Goal: Navigation & Orientation: Understand site structure

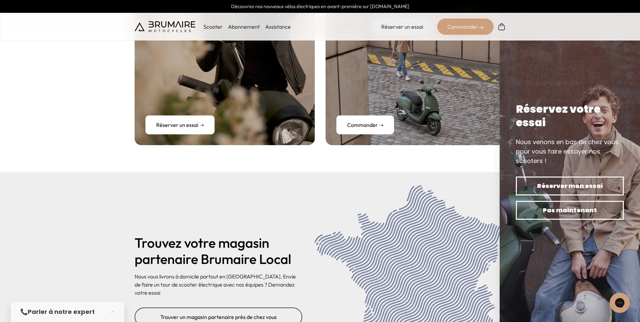
scroll to position [2731, 0]
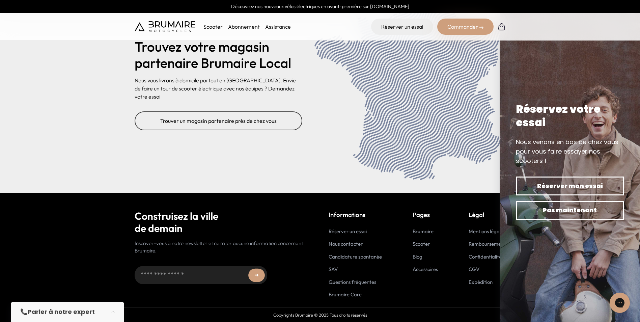
click at [433, 271] on link "Accessoires" at bounding box center [425, 269] width 25 height 6
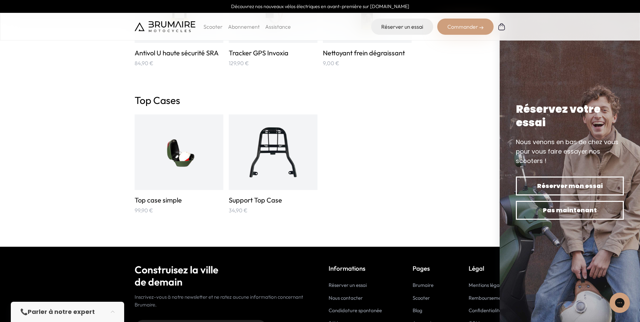
scroll to position [1181, 0]
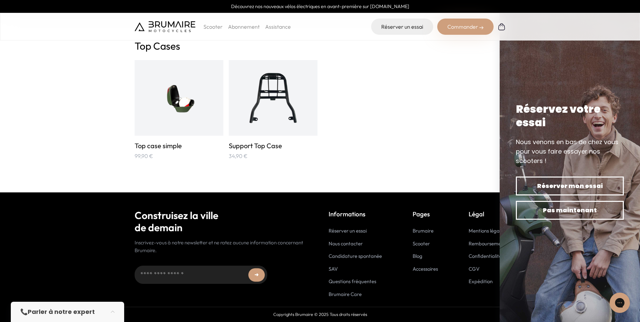
click at [476, 231] on link "Mentions légales" at bounding box center [487, 230] width 37 height 6
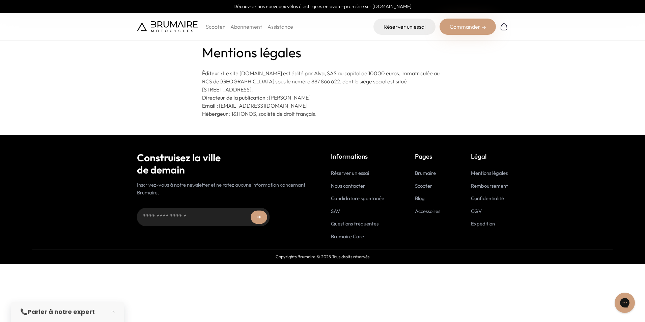
click at [471, 211] on link "CGV" at bounding box center [476, 211] width 11 height 6
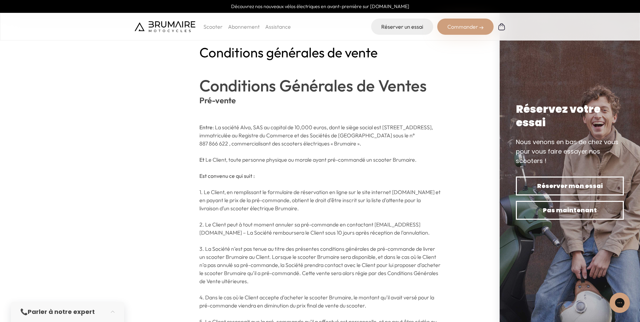
click at [358, 9] on link "Découvrez nos nouveaux vélos électriques en avant-première sur [DOMAIN_NAME]" at bounding box center [320, 6] width 640 height 13
